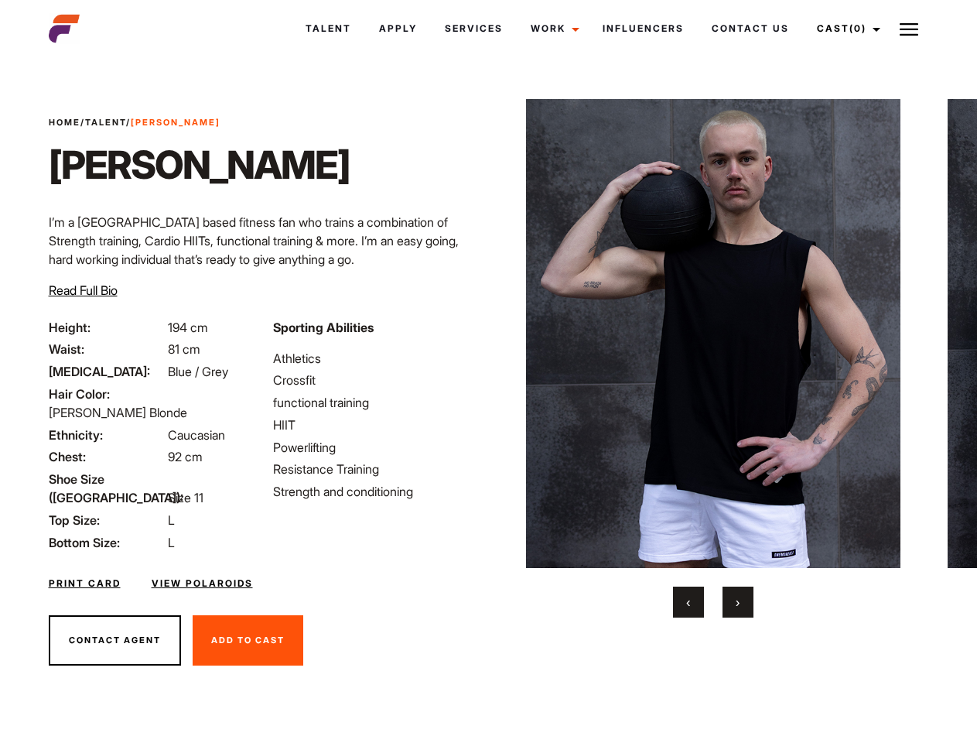
click at [844, 29] on link "Cast (0)" at bounding box center [846, 29] width 87 height 42
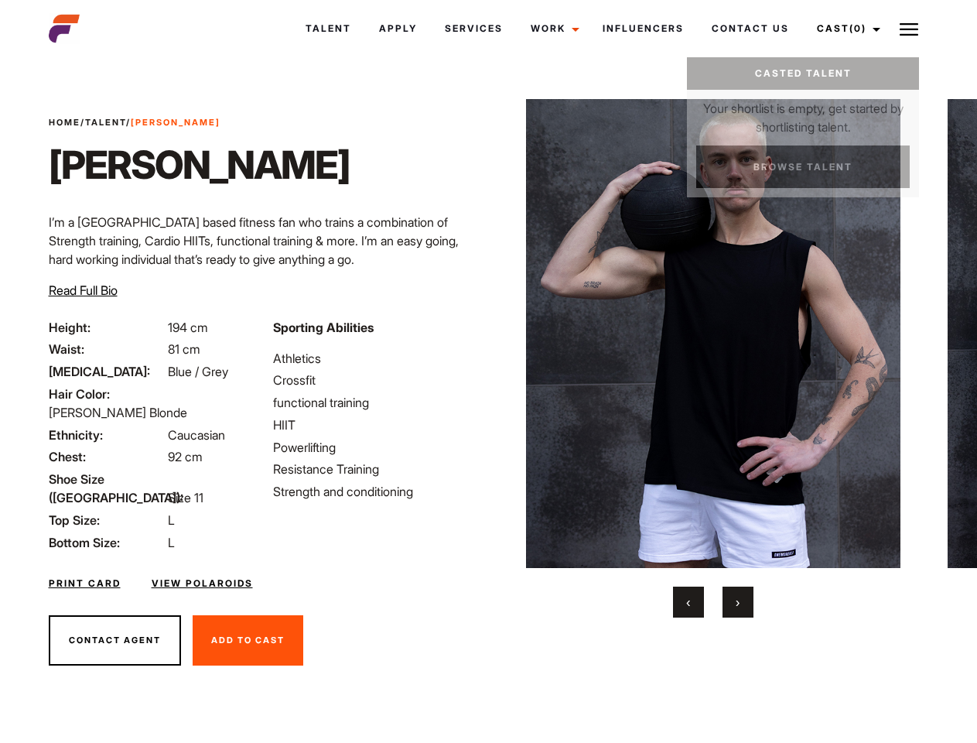
click at [909, 29] on img at bounding box center [909, 29] width 19 height 19
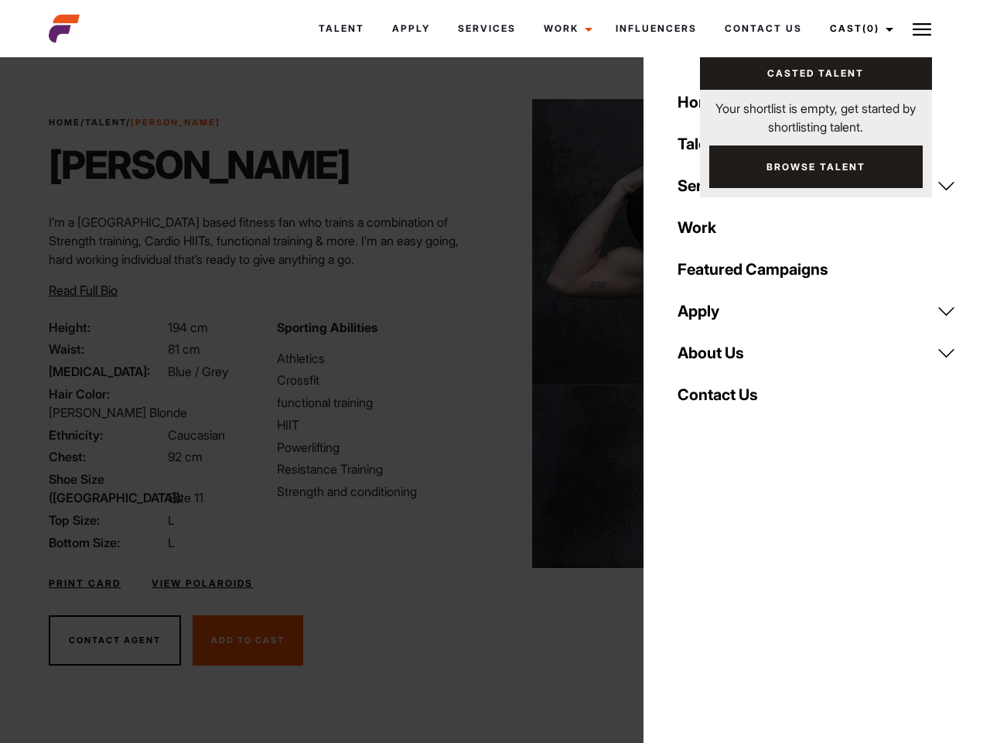
click at [713, 358] on img at bounding box center [719, 333] width 375 height 469
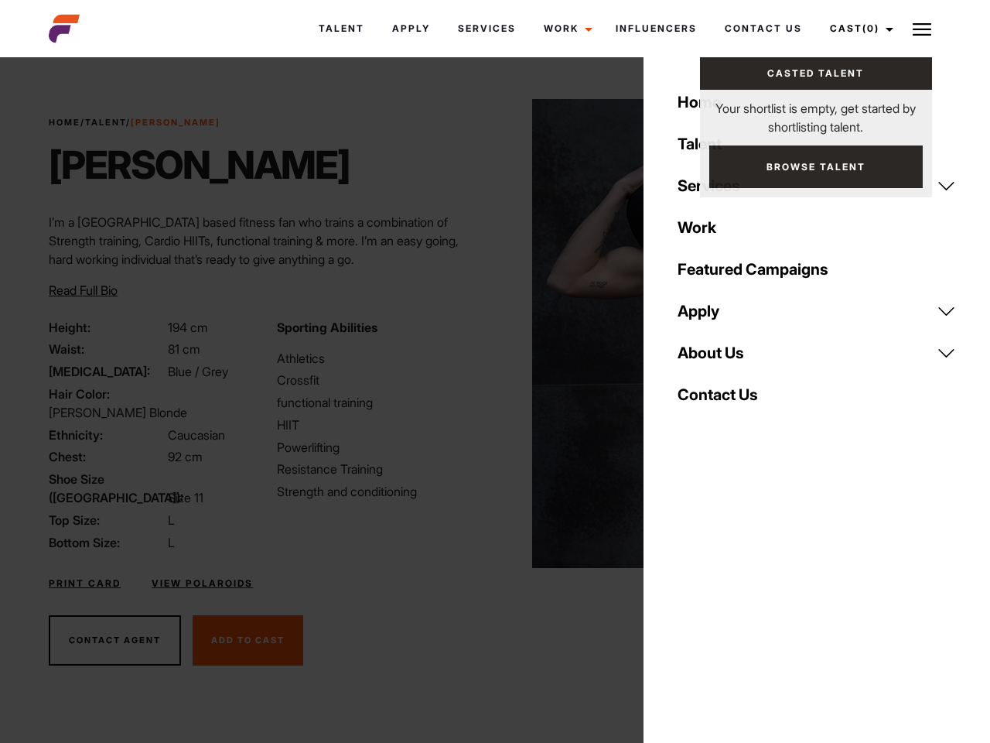
click at [488, 333] on div "Sporting Abilities Athletics Crossfit functional training HIIT Powerlifting Res…" at bounding box center [381, 435] width 227 height 234
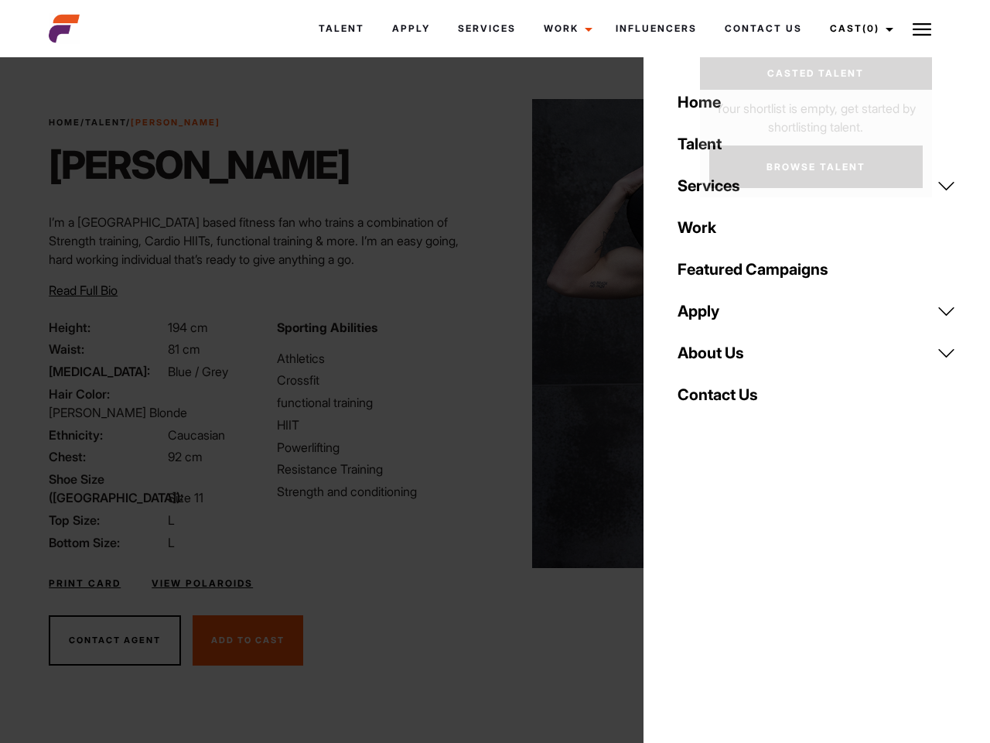
click at [689, 602] on div "Home Talent Services Talent Casting Photography Videography Creative Hair and M…" at bounding box center [817, 371] width 347 height 743
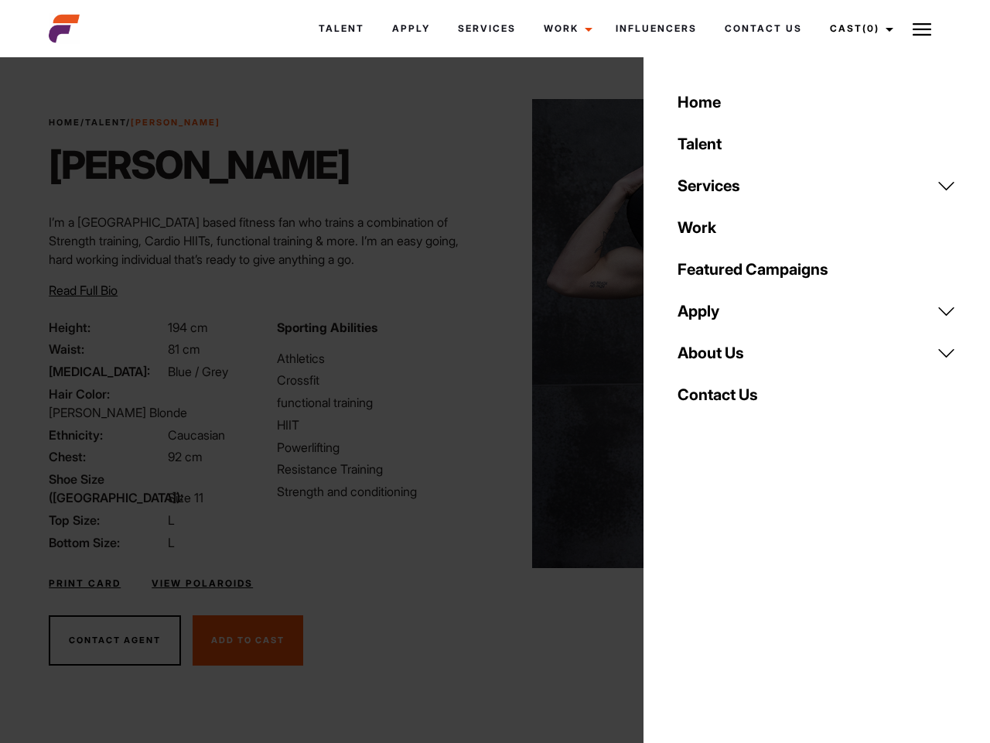
click at [738, 602] on div "Home Talent Services Talent Casting Photography Videography Creative Hair and M…" at bounding box center [817, 371] width 347 height 743
